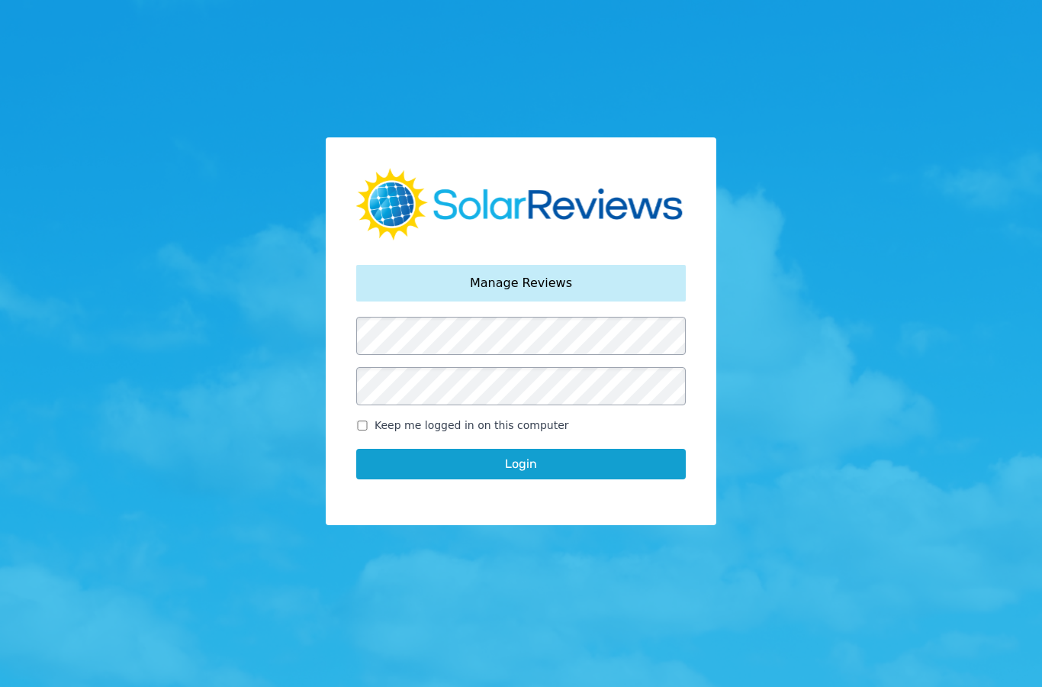
click at [391, 433] on span "Keep me logged in on this computer" at bounding box center [472, 425] width 195 height 16
click at [368, 430] on input "Keep me logged in on this computer" at bounding box center [362, 425] width 12 height 10
checkbox input "true"
click at [520, 479] on button "Login" at bounding box center [521, 464] width 330 height 31
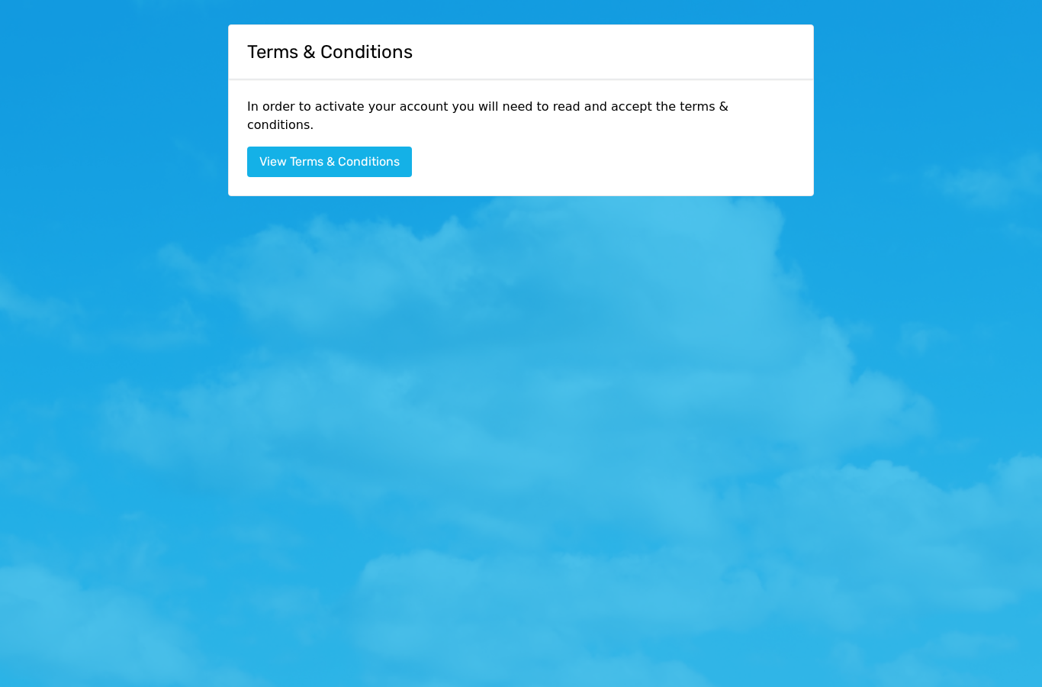
click at [394, 146] on button "View Terms & Conditions" at bounding box center [329, 161] width 165 height 31
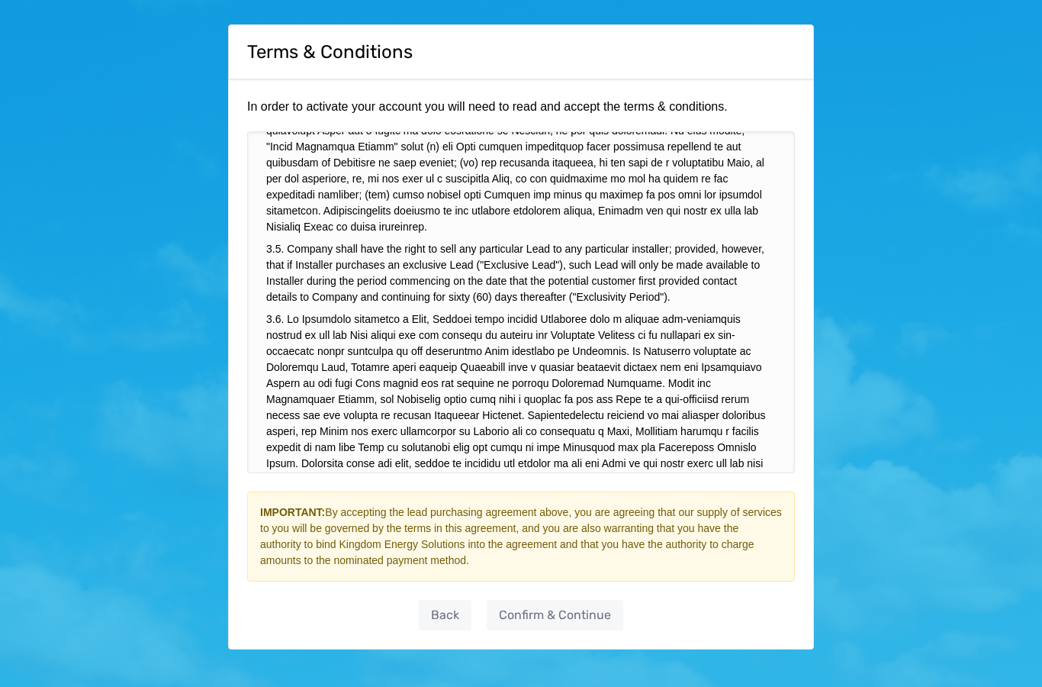
scroll to position [1909, 0]
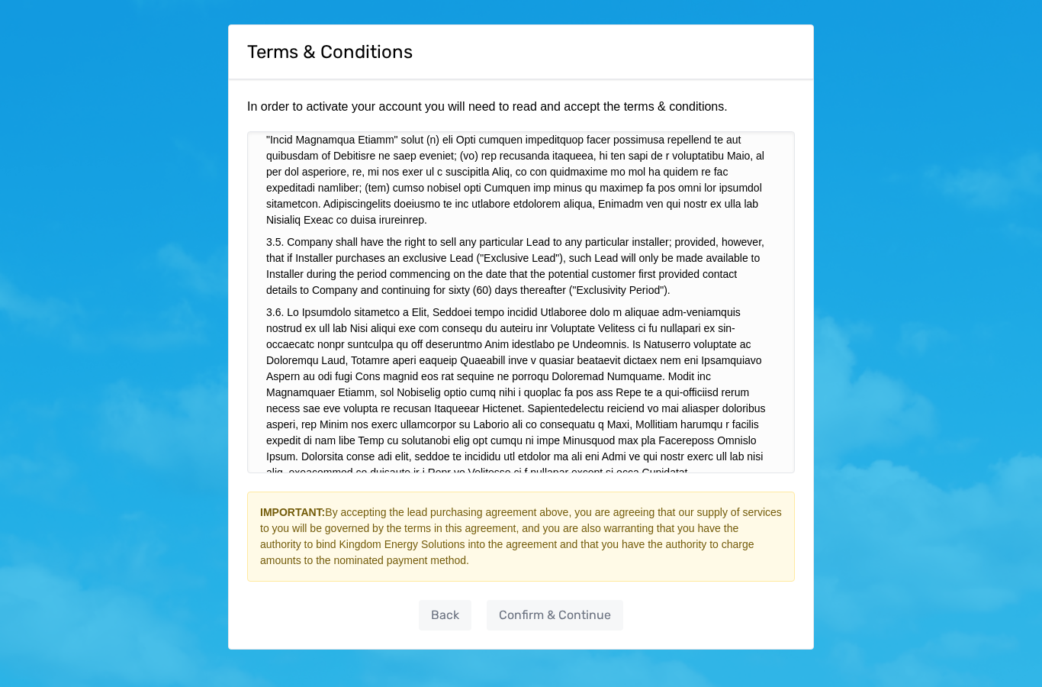
click at [600, 324] on li at bounding box center [517, 451] width 502 height 294
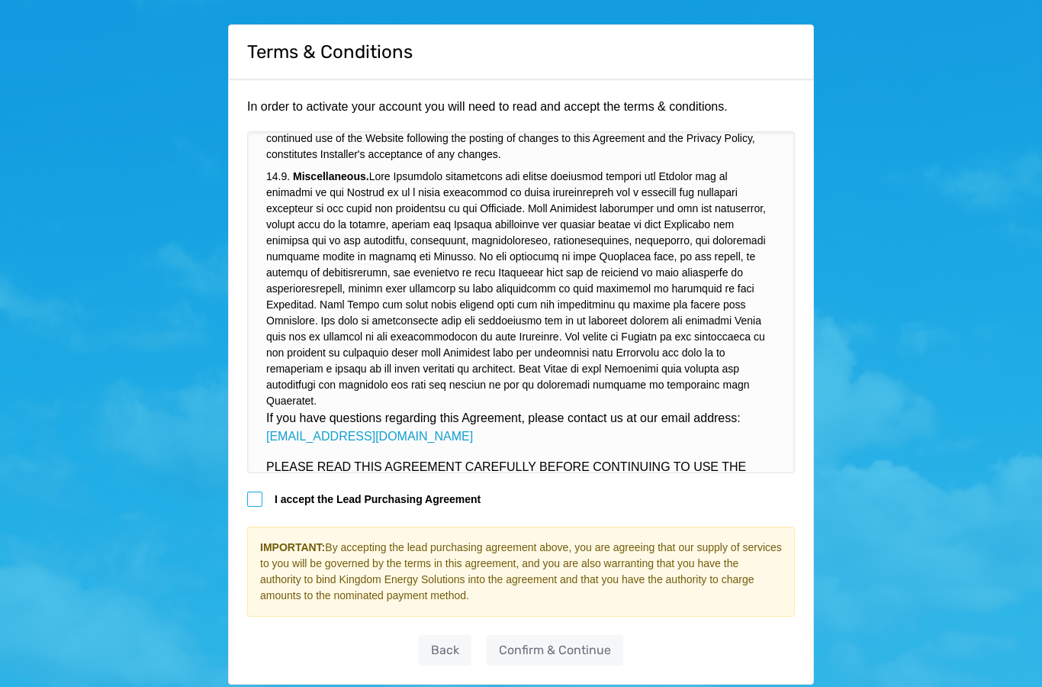
scroll to position [5489, 0]
click at [261, 504] on div at bounding box center [254, 498] width 15 height 15
click at [545, 651] on link "Confirm & Continue" at bounding box center [555, 650] width 137 height 31
click at [556, 651] on link "Confirm & Continue" at bounding box center [555, 650] width 137 height 31
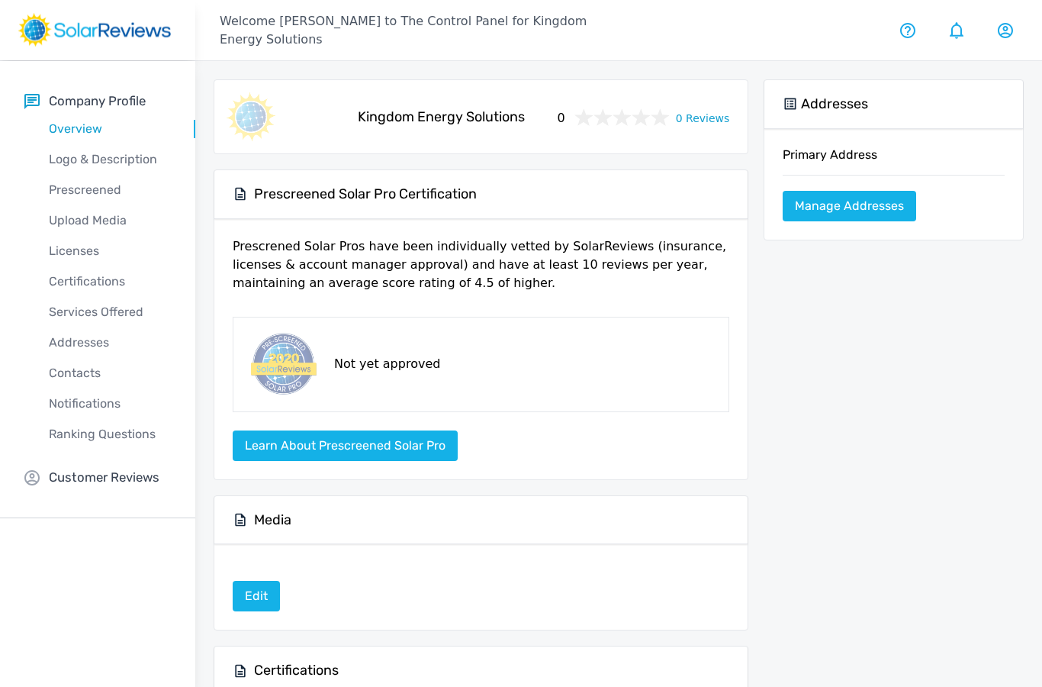
click at [138, 163] on p "Logo & Description" at bounding box center [109, 159] width 171 height 18
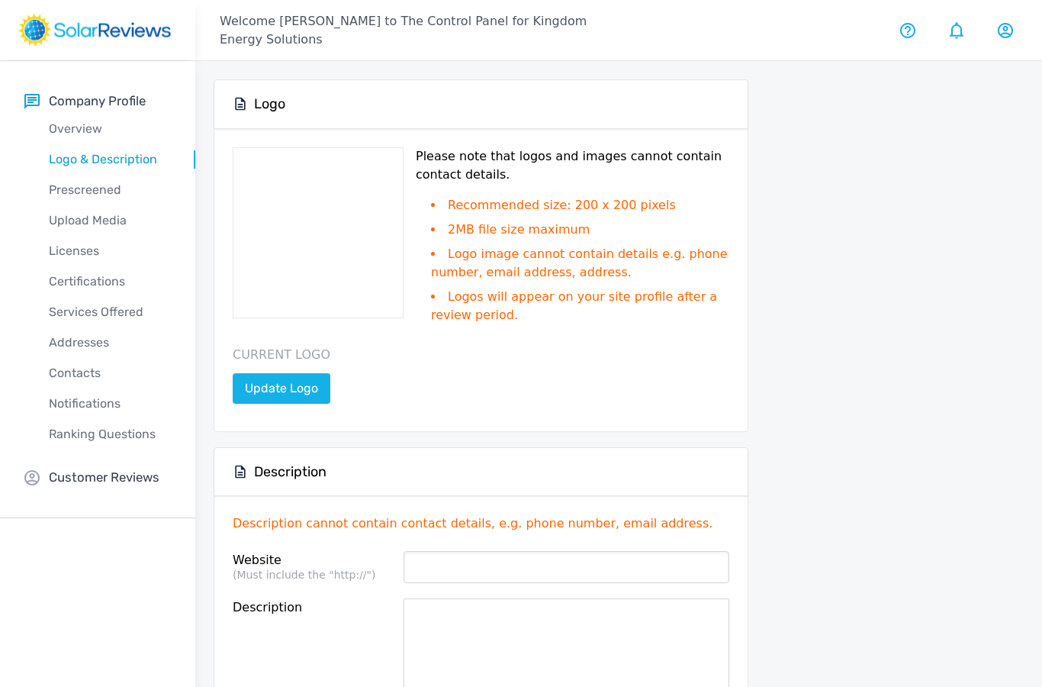
type input "[URL][DOMAIN_NAME]"
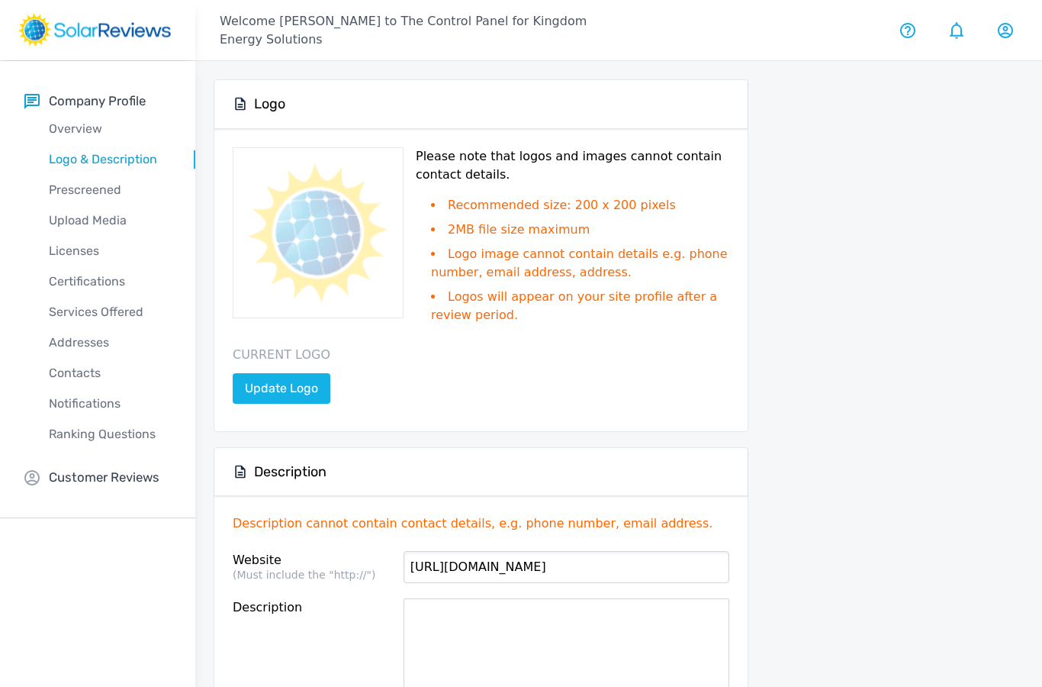
click at [300, 395] on link "Update Logo" at bounding box center [282, 388] width 98 height 31
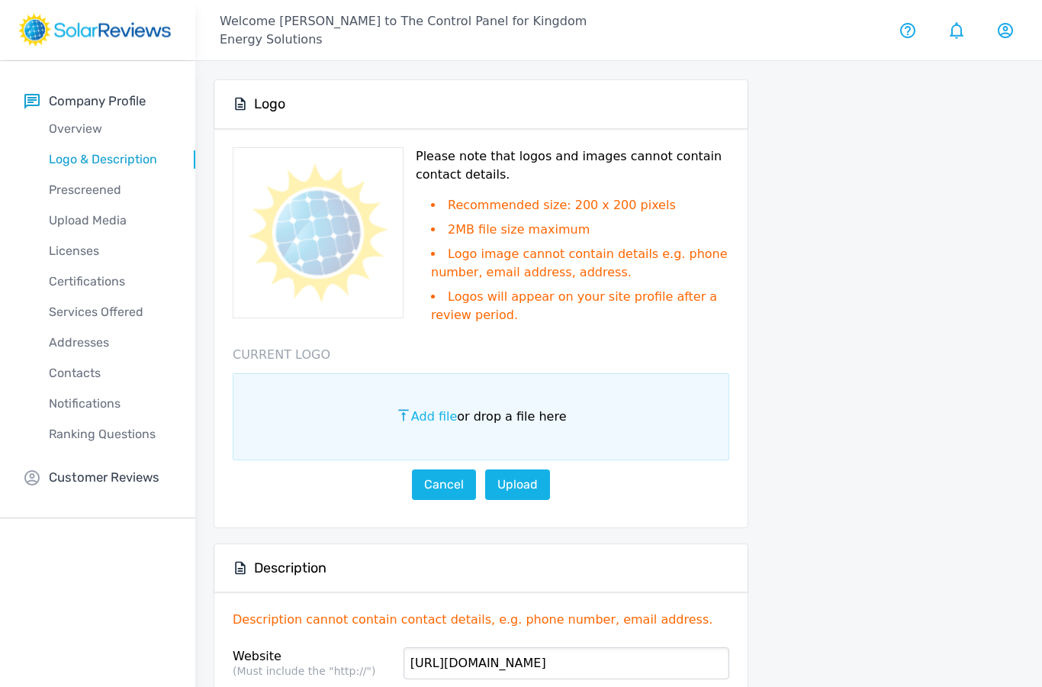
click at [439, 419] on span "Add file" at bounding box center [434, 416] width 46 height 14
click at [0, 0] on input "Add file or drop a file here" at bounding box center [0, 0] width 0 height 0
click at [520, 481] on link "Upload" at bounding box center [517, 484] width 65 height 31
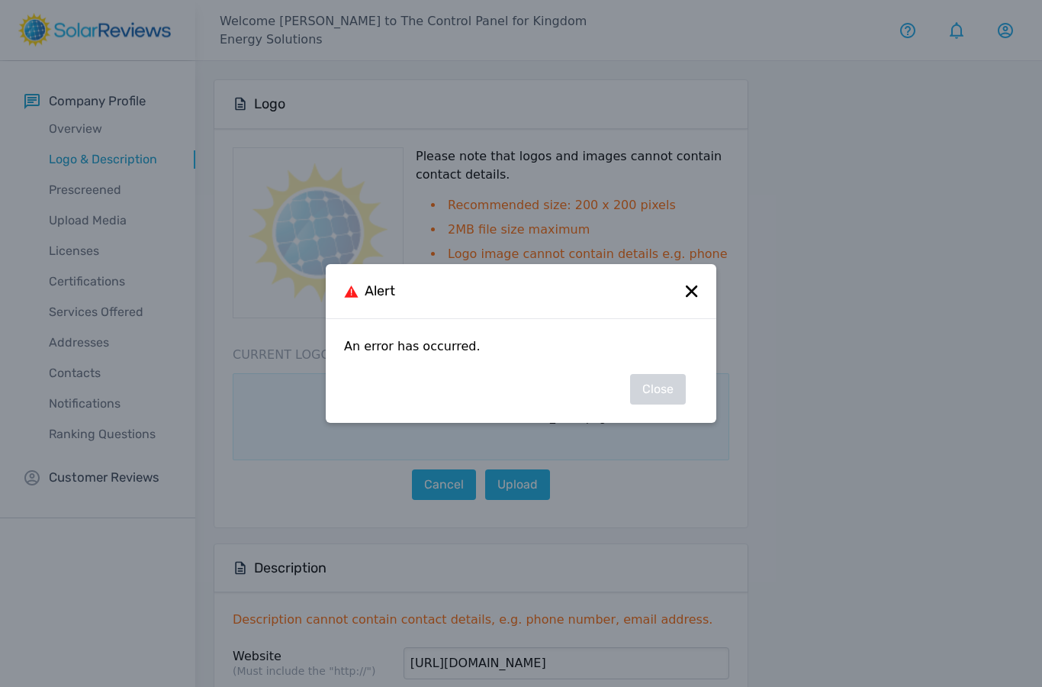
click at [695, 293] on icon at bounding box center [691, 290] width 11 height 11
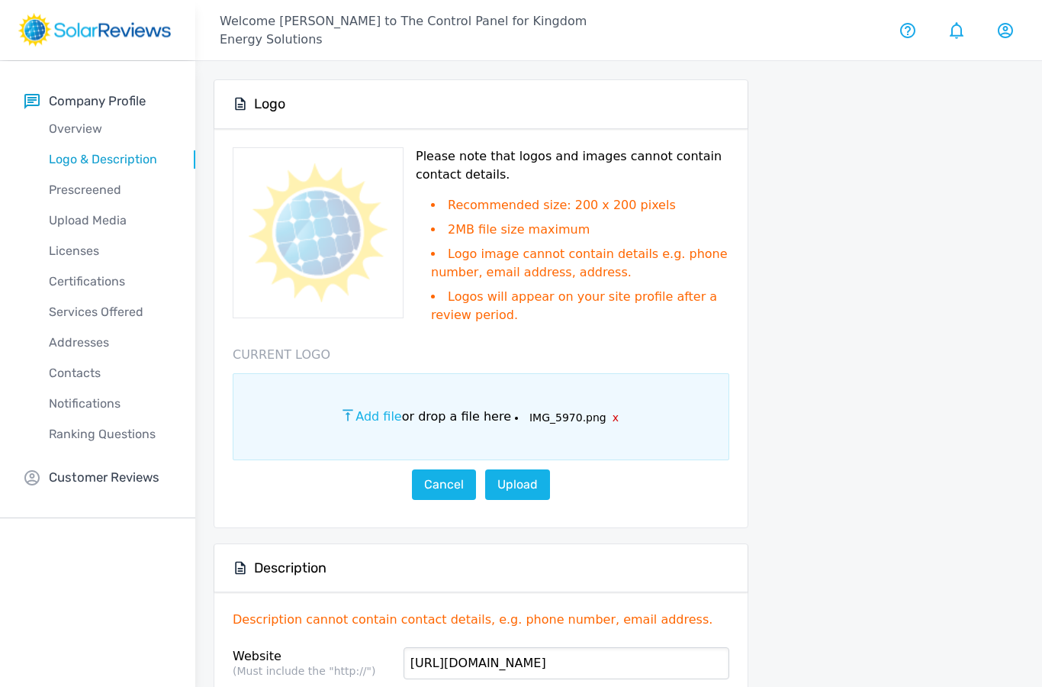
click at [523, 479] on link "Upload" at bounding box center [517, 484] width 65 height 31
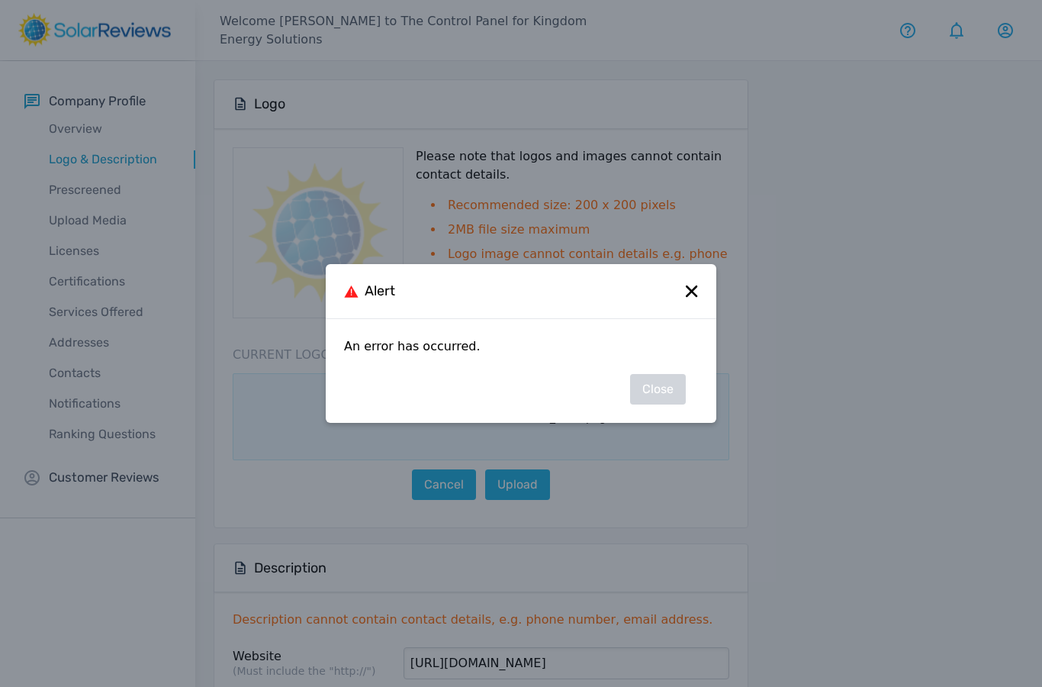
click at [696, 294] on icon at bounding box center [692, 291] width 12 height 12
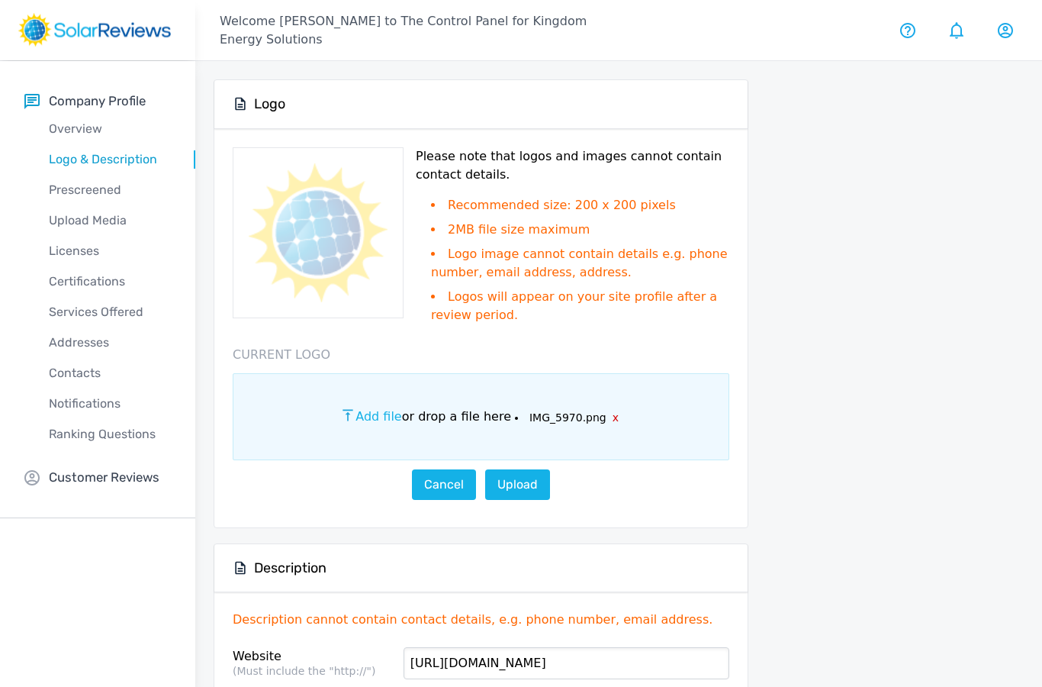
click at [516, 478] on link "Upload" at bounding box center [517, 484] width 65 height 31
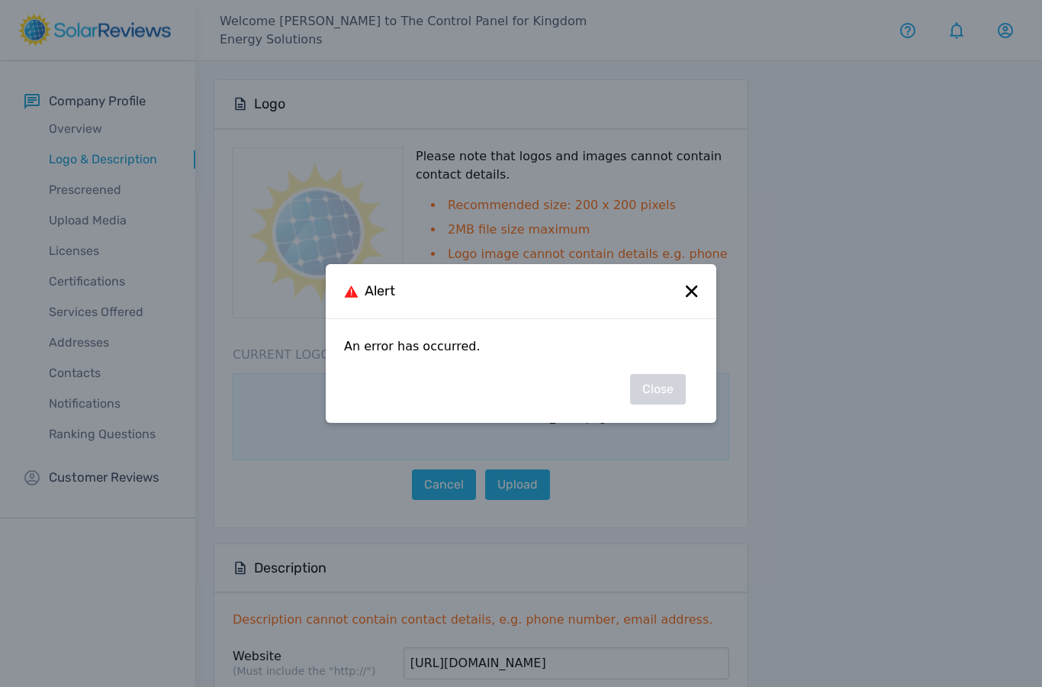
click at [697, 293] on icon at bounding box center [692, 291] width 12 height 12
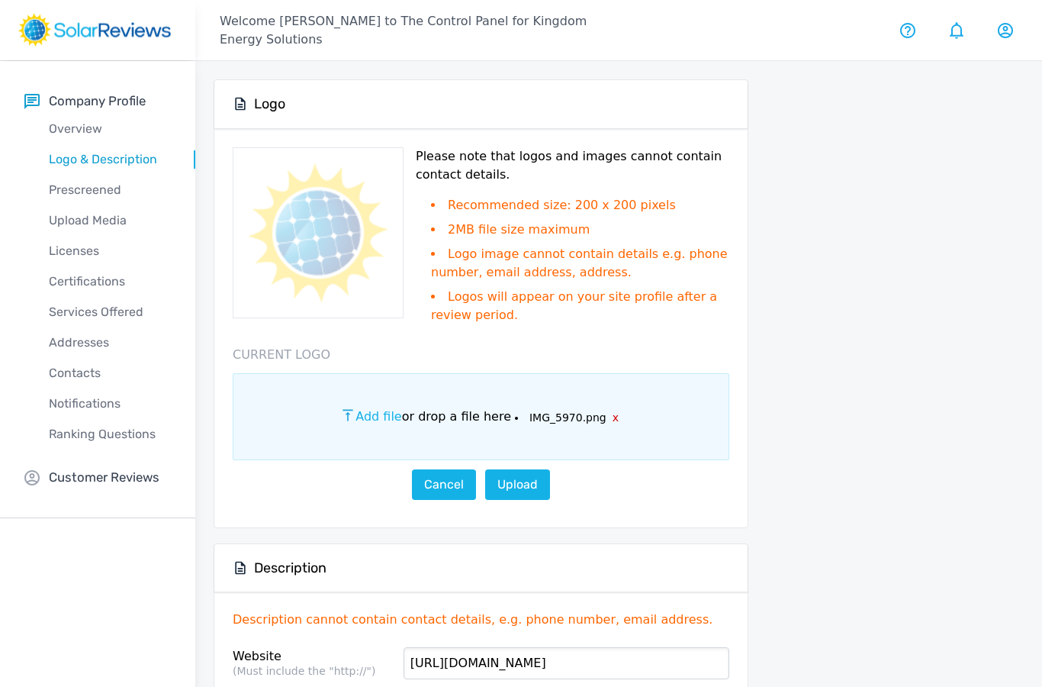
click at [606, 418] on button "x" at bounding box center [612, 418] width 12 height 16
click at [442, 417] on span "Add file" at bounding box center [434, 416] width 46 height 14
click at [0, 0] on input "Add file or drop a file here" at bounding box center [0, 0] width 0 height 0
click at [533, 490] on link "Upload" at bounding box center [517, 484] width 65 height 31
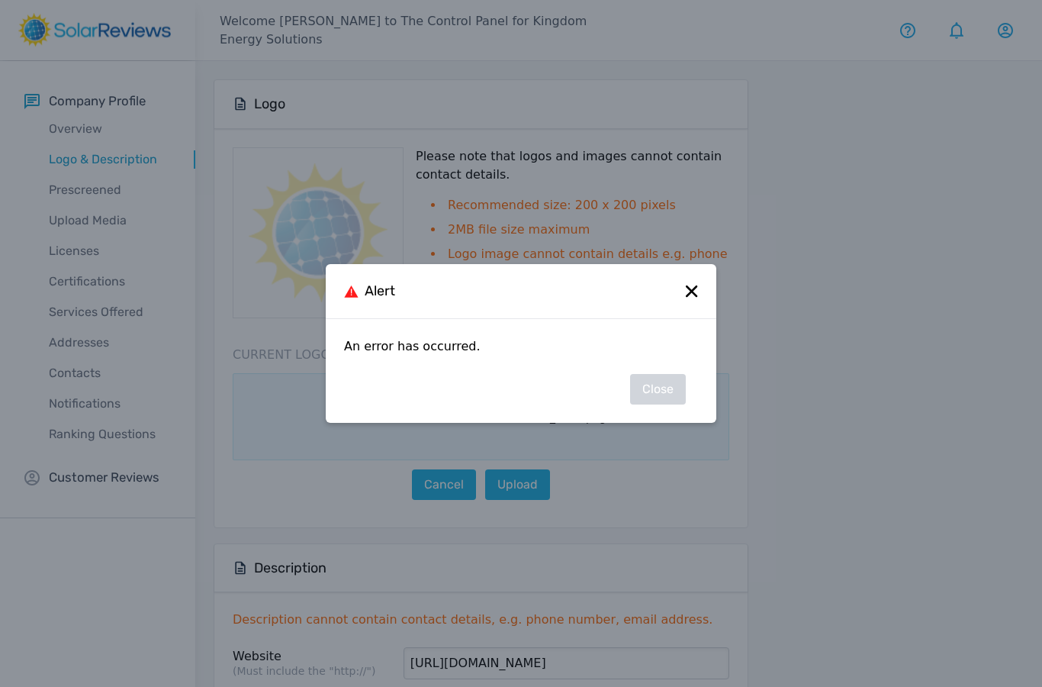
click at [696, 296] on icon at bounding box center [691, 290] width 11 height 11
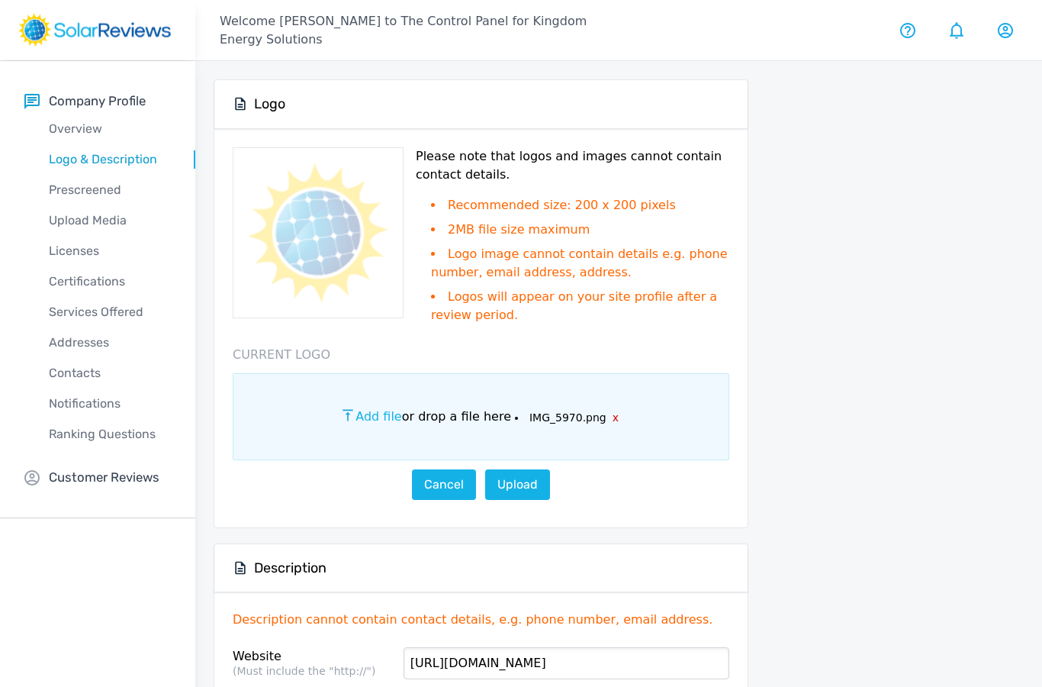
click at [846, 400] on div at bounding box center [894, 610] width 260 height 1062
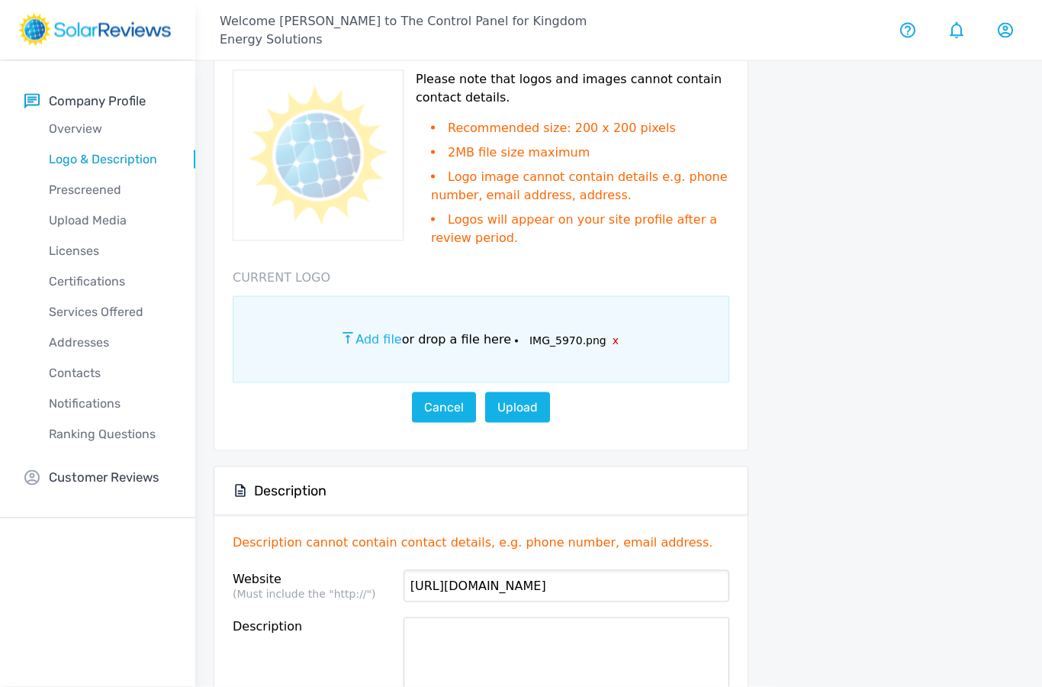
scroll to position [78, 0]
click at [529, 401] on link "Upload" at bounding box center [517, 406] width 65 height 31
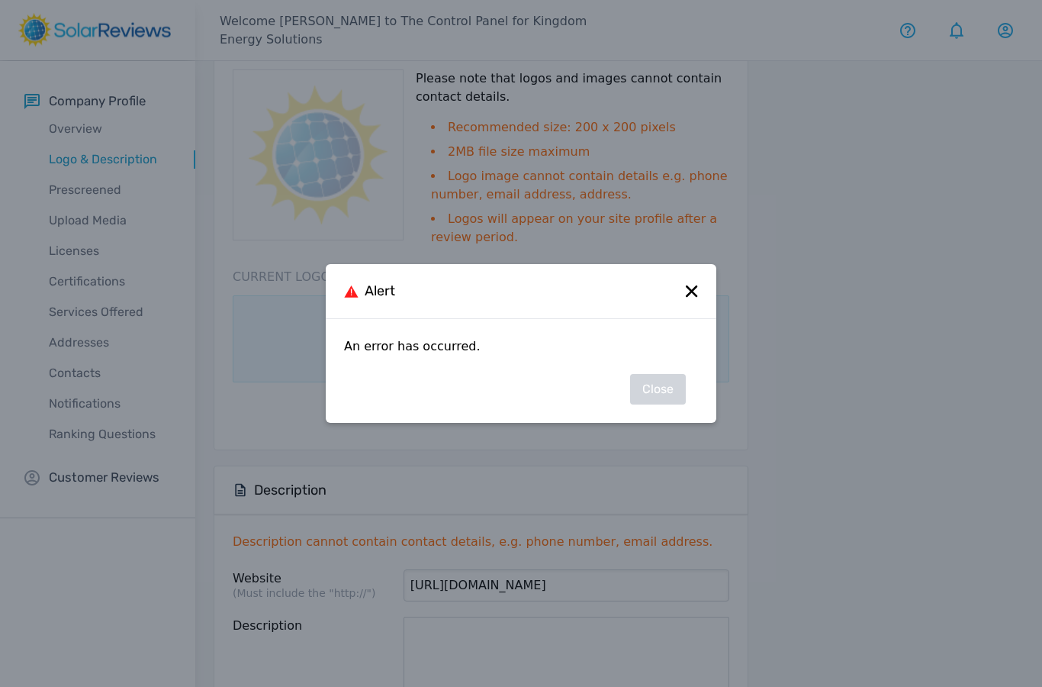
click at [696, 298] on icon at bounding box center [692, 291] width 12 height 12
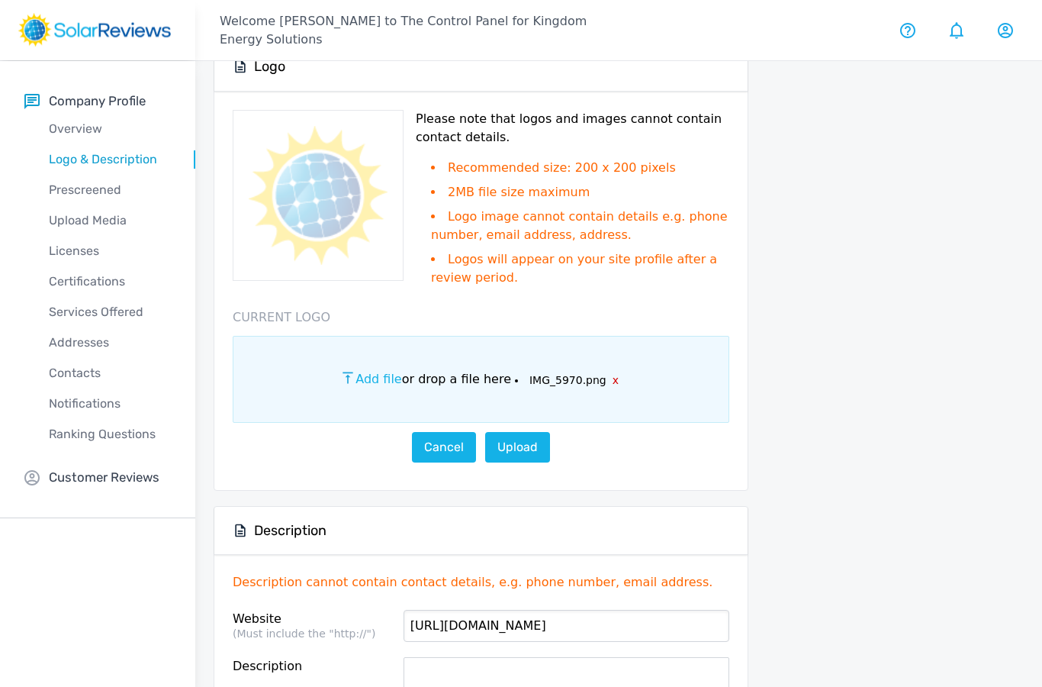
scroll to position [0, 0]
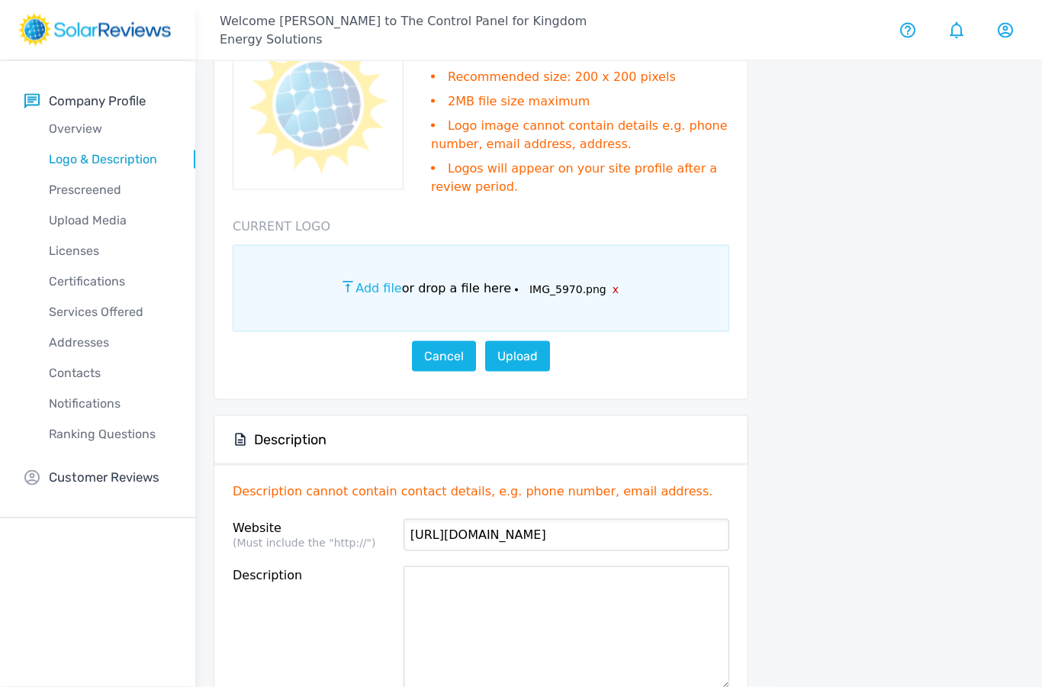
click at [479, 596] on textarea "Description" at bounding box center [567, 628] width 326 height 124
click at [470, 587] on textarea "Description" at bounding box center [567, 628] width 326 height 124
paste textarea "At KES, we are committed to providing a positive experience and quality solar e…"
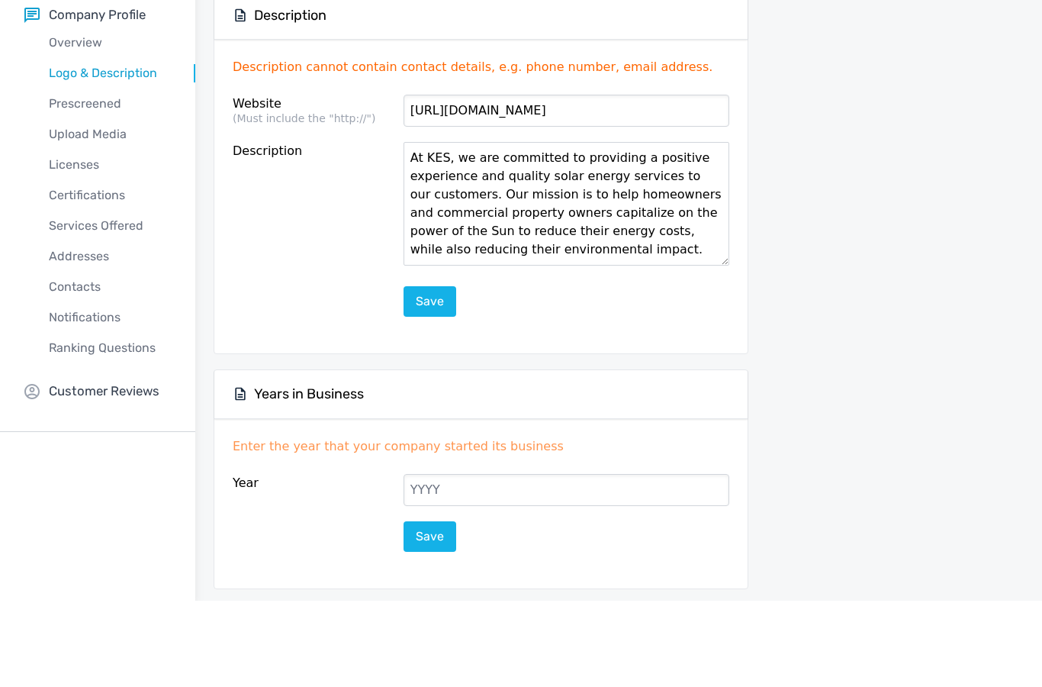
scroll to position [471, 0]
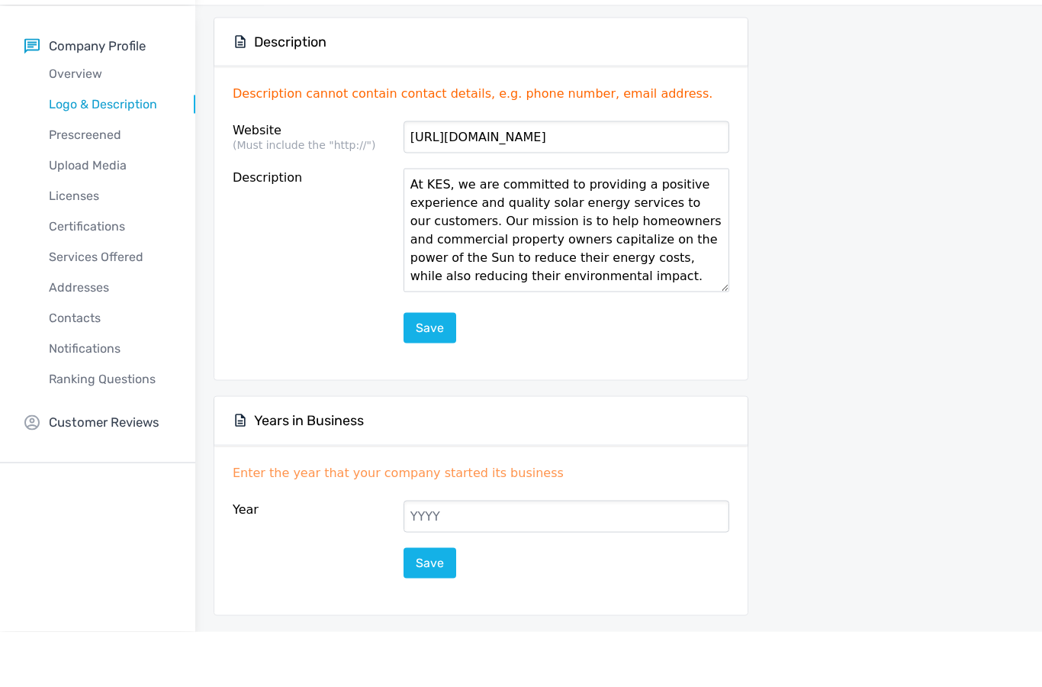
type textarea "At KES, we are committed to providing a positive experience and quality solar e…"
click at [436, 368] on button "Save" at bounding box center [430, 383] width 53 height 31
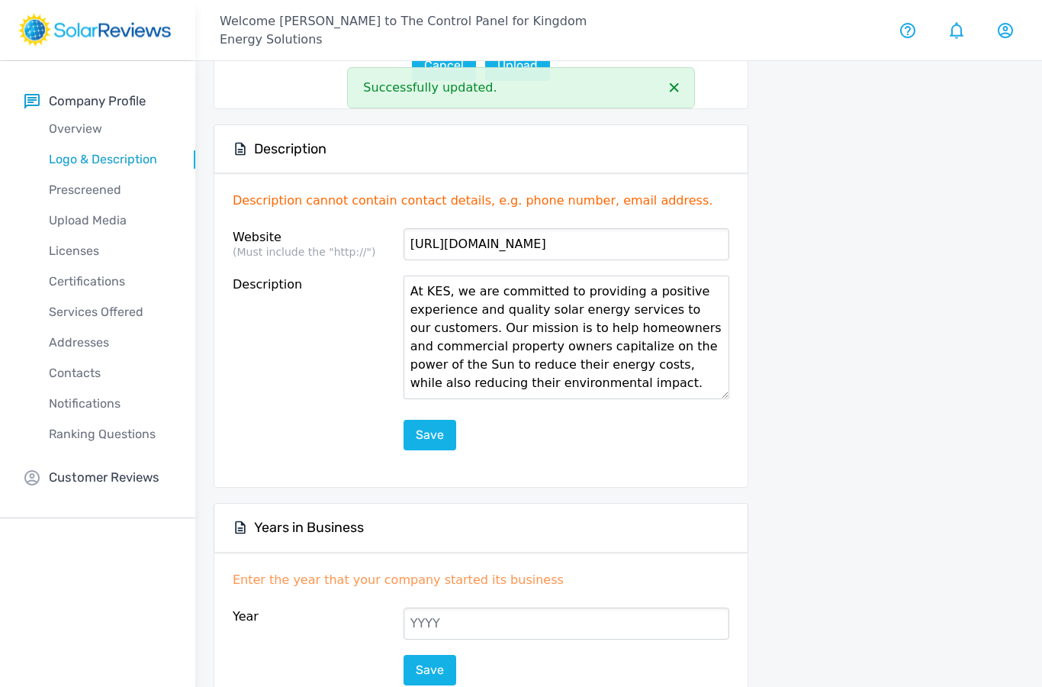
scroll to position [410, 0]
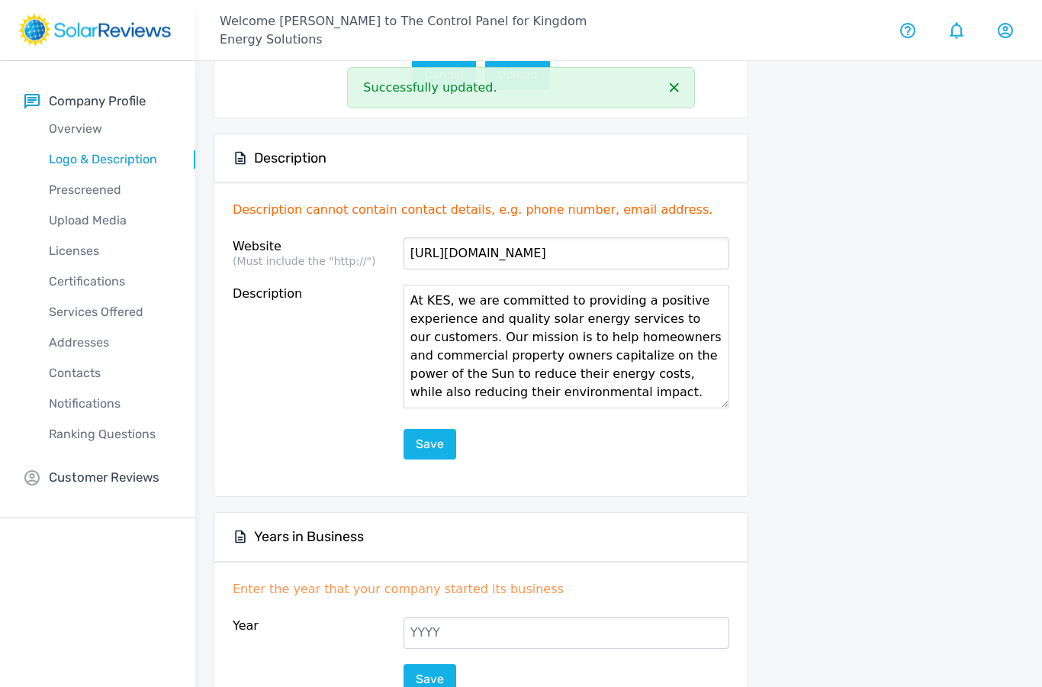
click at [606, 633] on input "Year" at bounding box center [567, 632] width 326 height 32
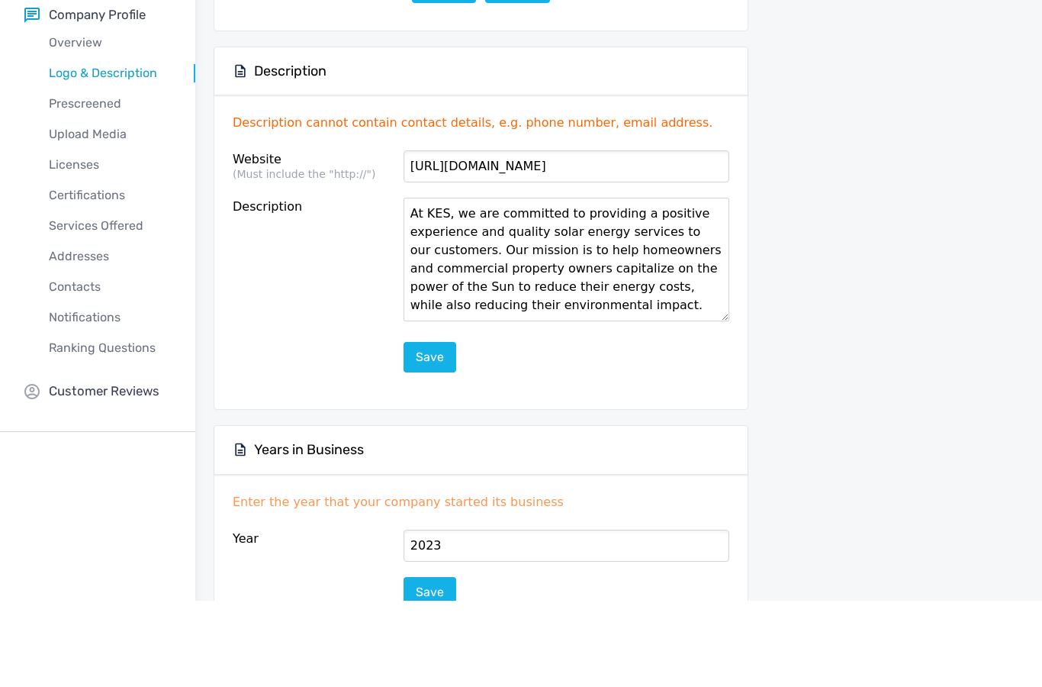
scroll to position [471, 0]
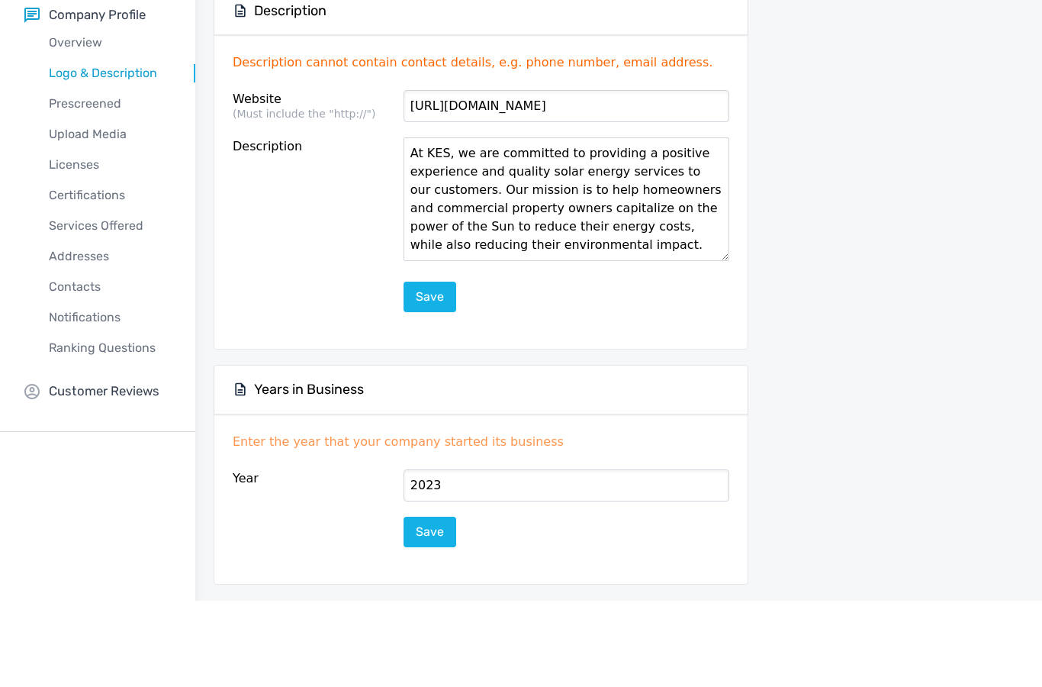
type input "2023"
click at [427, 603] on button "Save" at bounding box center [430, 618] width 53 height 31
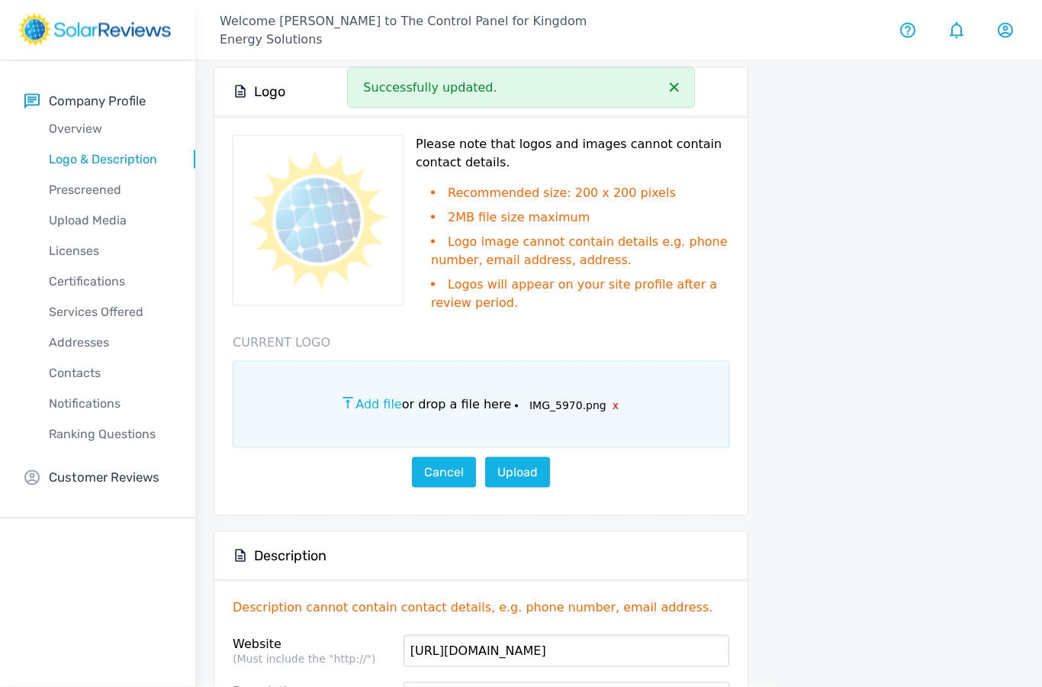
scroll to position [0, 0]
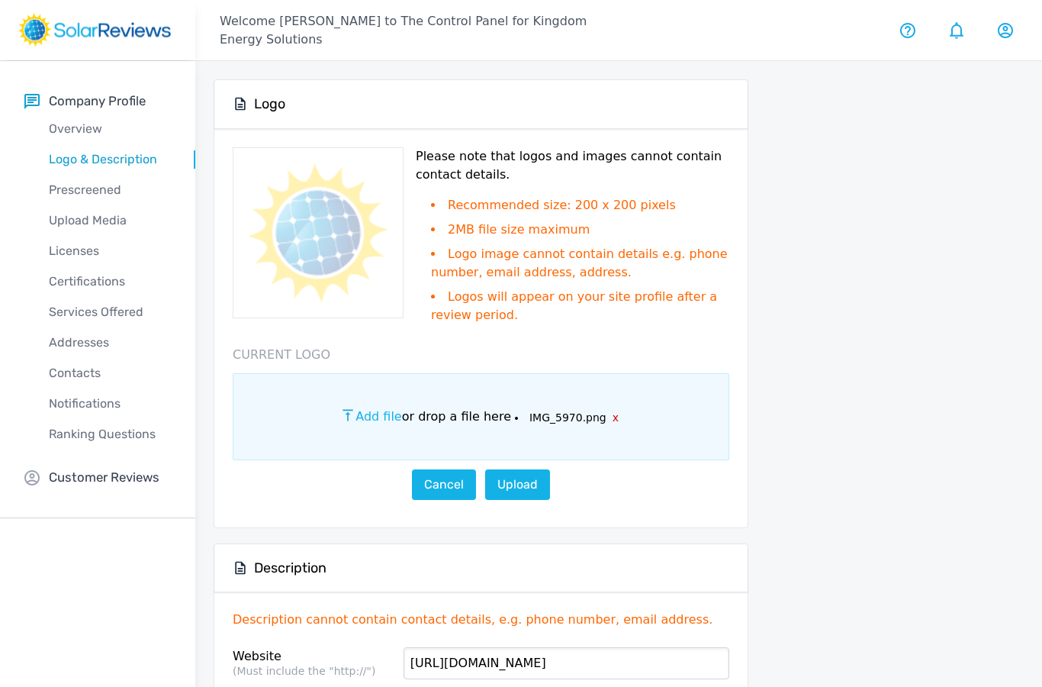
click at [520, 485] on link "Upload" at bounding box center [517, 484] width 65 height 31
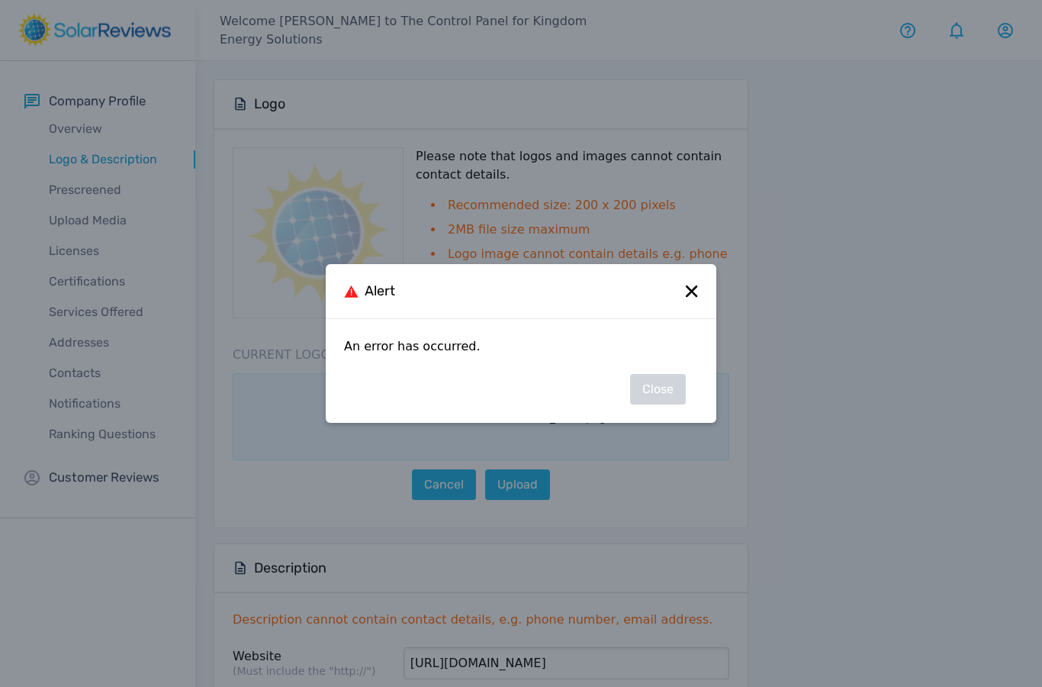
click at [687, 288] on icon at bounding box center [692, 291] width 12 height 12
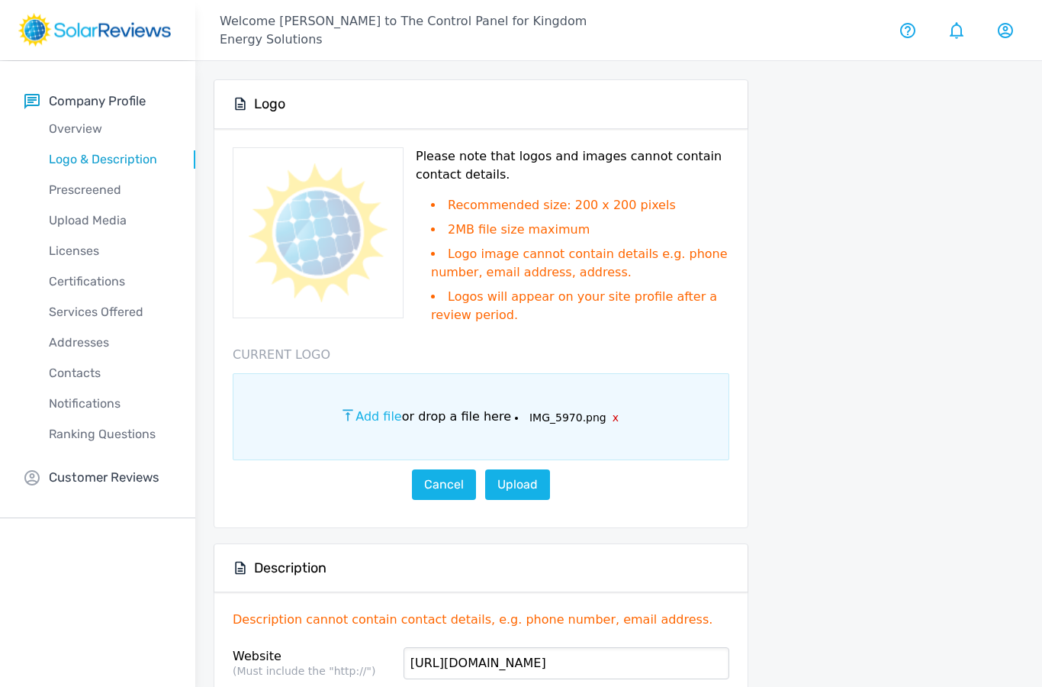
click at [606, 418] on button "x" at bounding box center [612, 418] width 12 height 16
click at [436, 418] on span "Add file" at bounding box center [434, 416] width 46 height 14
click at [0, 0] on input "Add file or drop a file here" at bounding box center [0, 0] width 0 height 0
click at [449, 424] on p "Add file or drop a file here" at bounding box center [489, 416] width 156 height 18
click at [0, 0] on input "Add file or drop a file here" at bounding box center [0, 0] width 0 height 0
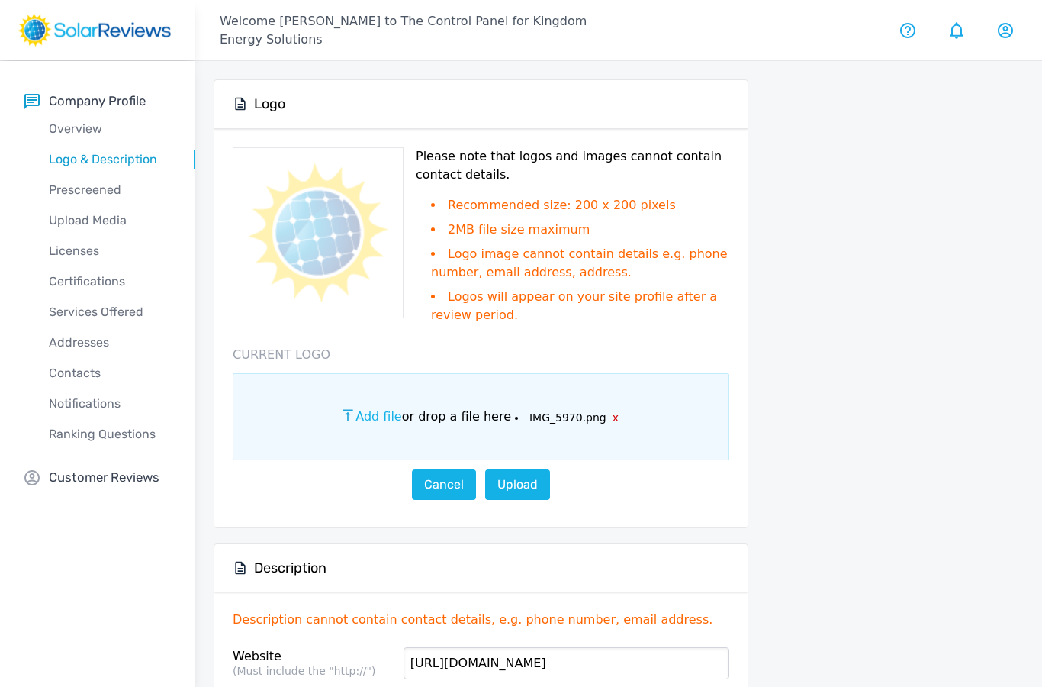
click at [514, 487] on link "Upload" at bounding box center [517, 484] width 65 height 31
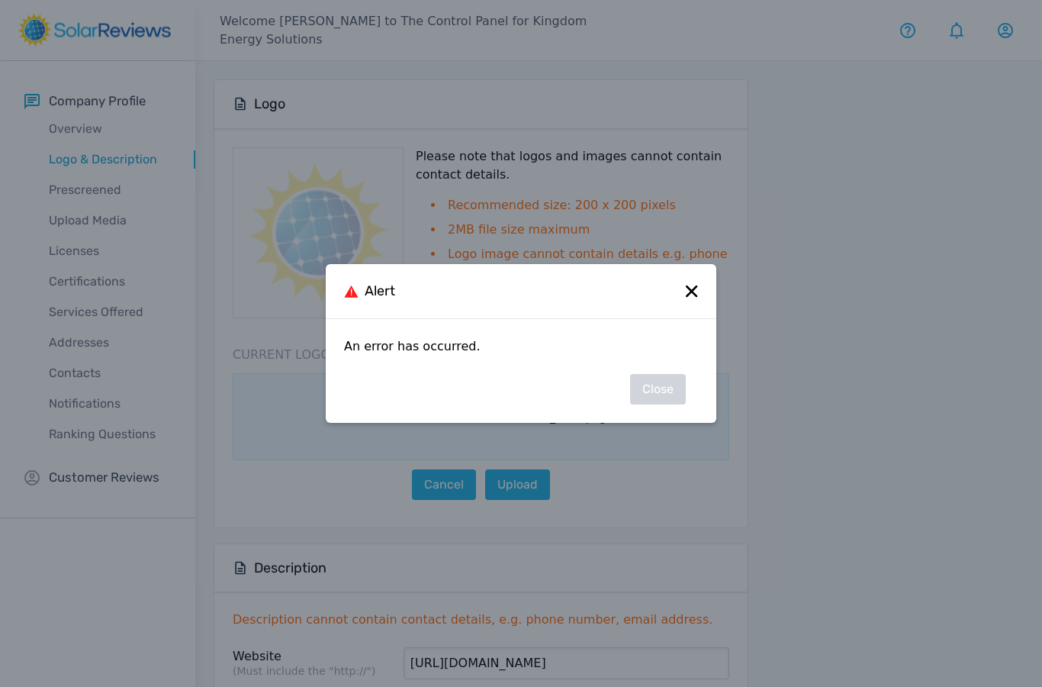
click at [688, 293] on icon at bounding box center [691, 290] width 11 height 11
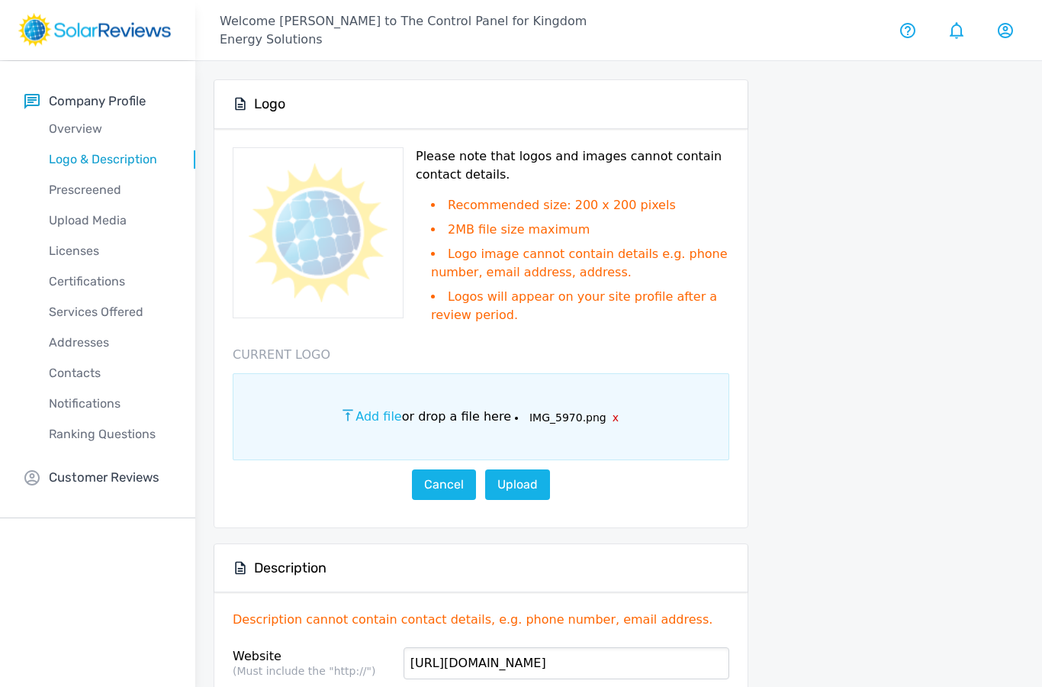
click at [796, 391] on div at bounding box center [894, 610] width 260 height 1062
click at [1008, 34] on icon at bounding box center [1005, 30] width 18 height 15
click at [957, 141] on p "Log out" at bounding box center [948, 142] width 46 height 18
